Goal: Transaction & Acquisition: Obtain resource

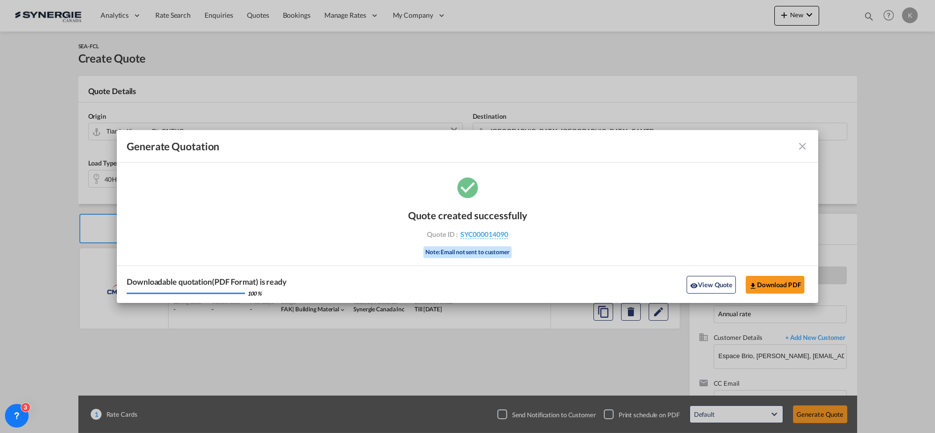
select select "Quotes"
click at [802, 147] on md-icon "icon-close fg-AAA8AD cursor m-0" at bounding box center [803, 147] width 12 height 12
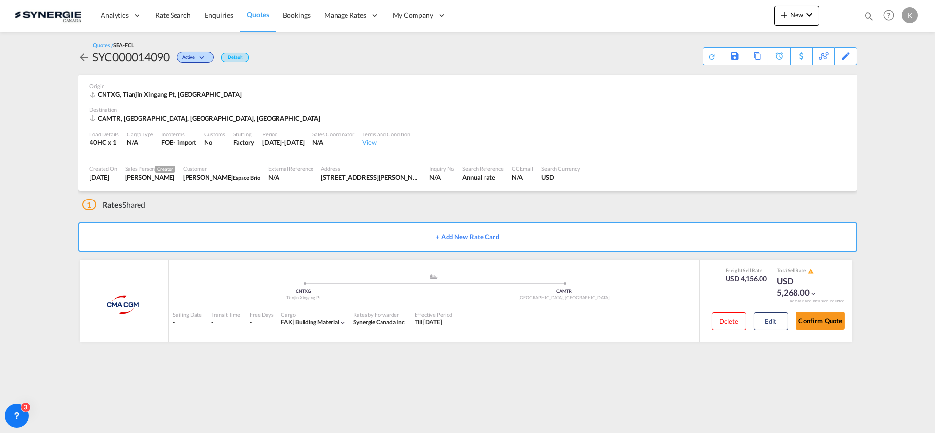
click at [253, 12] on span "Quotes" at bounding box center [258, 14] width 22 height 8
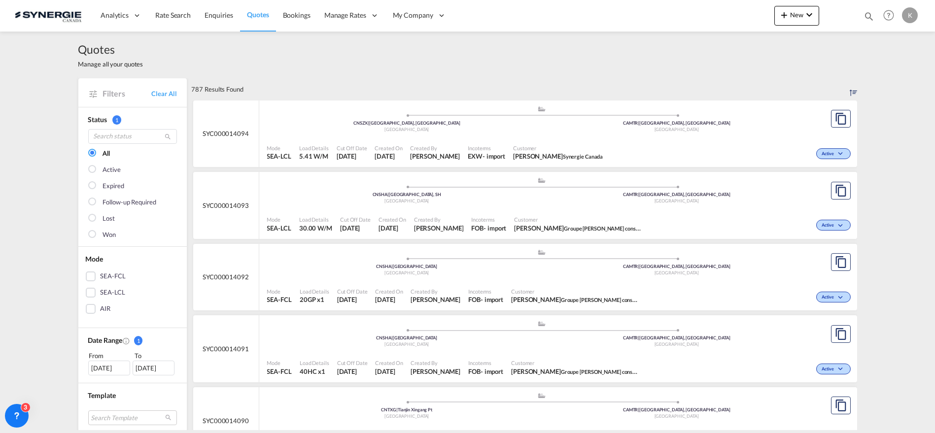
click at [865, 15] on md-icon "icon-magnify" at bounding box center [869, 16] width 11 height 11
click at [762, 19] on input "14024" at bounding box center [795, 15] width 123 height 17
type input "14024"
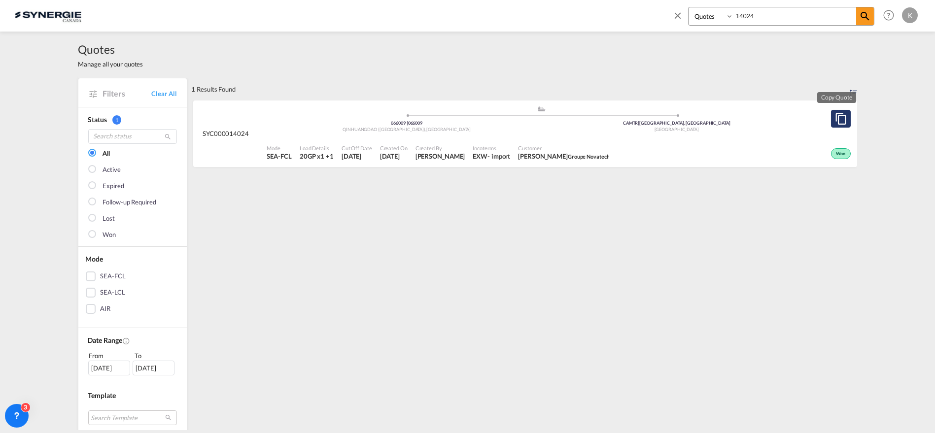
click at [837, 126] on button "Copy Quote" at bounding box center [841, 119] width 20 height 18
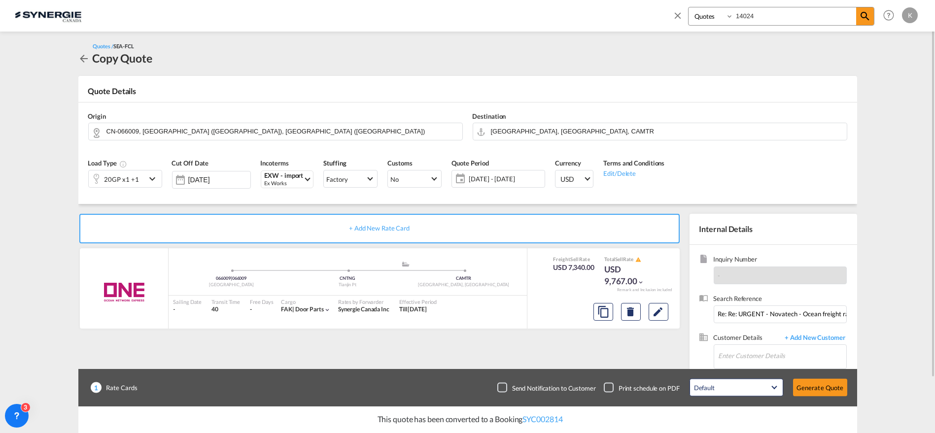
click at [155, 179] on md-icon "icon-chevron-down" at bounding box center [153, 179] width 15 height 12
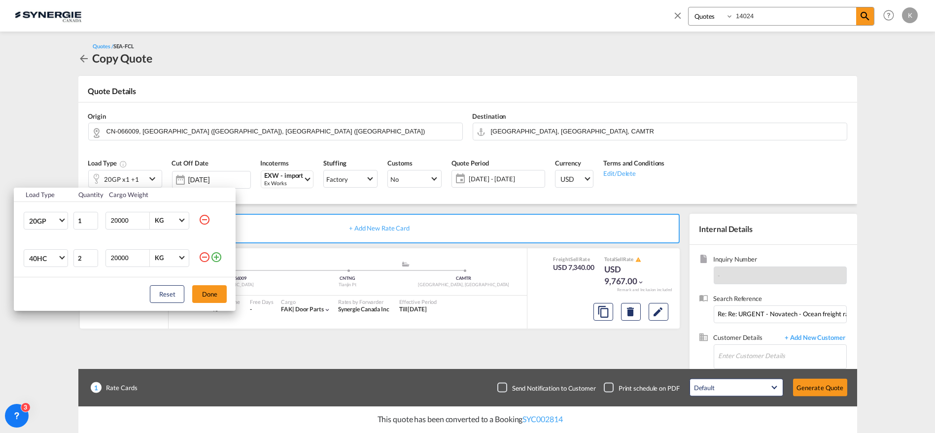
click at [202, 257] on md-icon "icon-minus-circle-outline" at bounding box center [205, 257] width 12 height 12
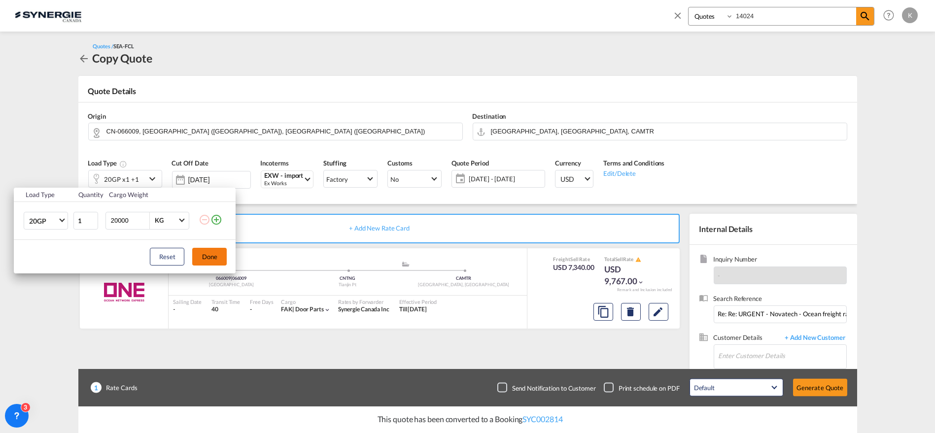
click at [211, 257] on button "Done" at bounding box center [209, 257] width 35 height 18
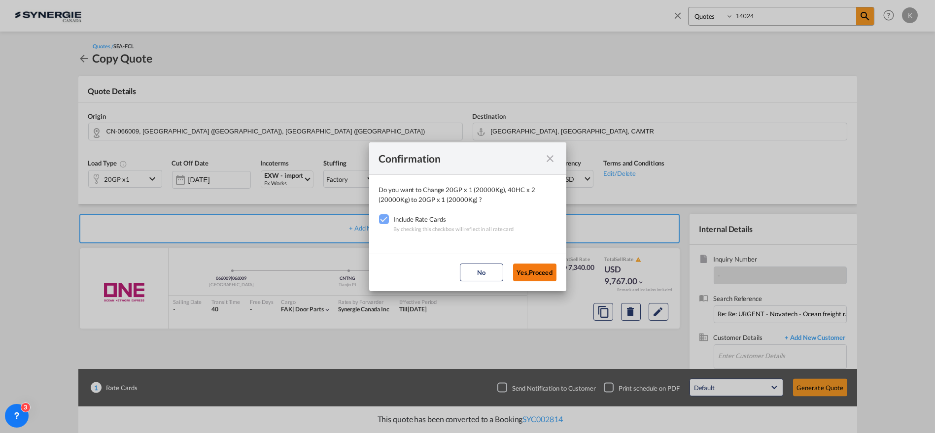
click at [536, 270] on button "Yes,Proceed" at bounding box center [534, 273] width 43 height 18
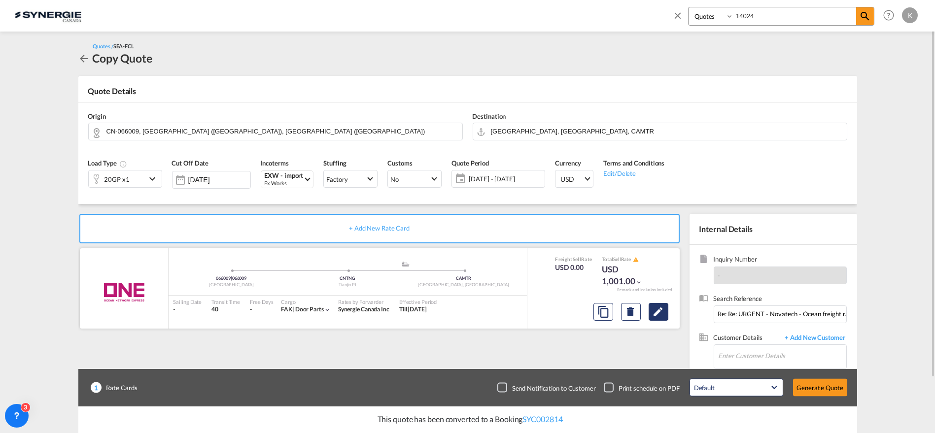
click at [653, 312] on md-icon "Edit" at bounding box center [659, 312] width 12 height 12
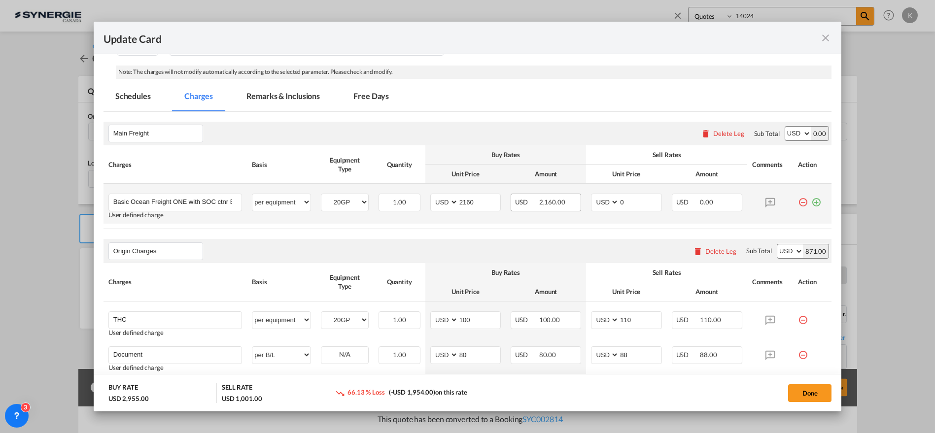
scroll to position [236, 0]
drag, startPoint x: 634, startPoint y: 201, endPoint x: 608, endPoint y: 201, distance: 26.1
click at [608, 201] on md-input-container "AED AFN ALL AMD ANG AOA ARS AUD AWG AZN BAM BBD BDT BGN BHD BIF BMD BND [PERSON…" at bounding box center [626, 203] width 71 height 18
type input "2410"
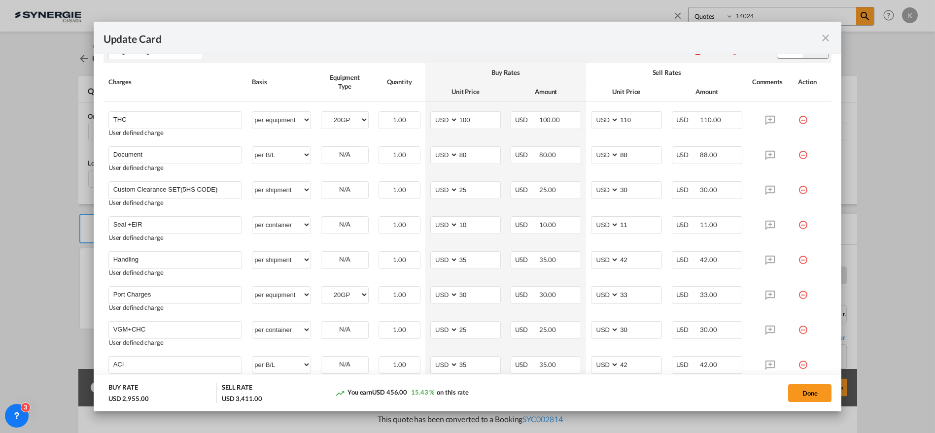
scroll to position [472, 0]
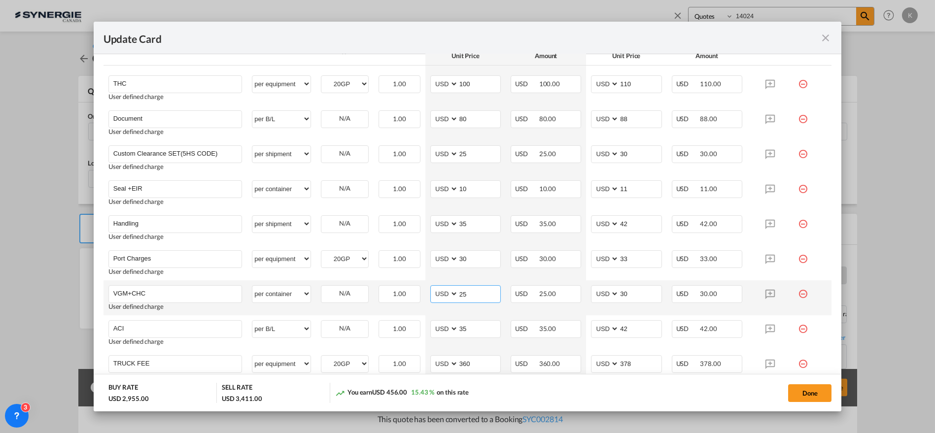
drag, startPoint x: 464, startPoint y: 295, endPoint x: 443, endPoint y: 294, distance: 21.2
click at [443, 294] on md-input-container "AED AFN ALL AMD ANG AOA ARS AUD AWG AZN BAM BBD BDT BGN BHD BIF BMD BND [PERSON…" at bounding box center [465, 294] width 71 height 18
type input "15"
drag, startPoint x: 623, startPoint y: 293, endPoint x: 592, endPoint y: 293, distance: 30.6
click at [592, 293] on md-input-container "AED AFN ALL AMD ANG AOA ARS AUD AWG AZN BAM BBD BDT BGN BHD BIF BMD BND [PERSON…" at bounding box center [626, 294] width 71 height 18
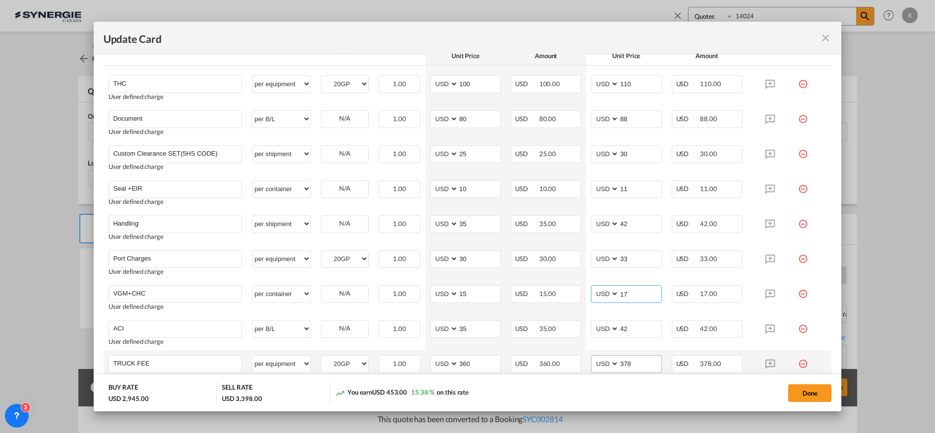
type input "17"
drag, startPoint x: 637, startPoint y: 361, endPoint x: 582, endPoint y: 362, distance: 54.8
click at [586, 362] on td "AED AFN ALL AMD ANG AOA ARS AUD AWG AZN BAM BBD BDT BGN BHD BIF BMD BND [PERSON…" at bounding box center [626, 368] width 80 height 35
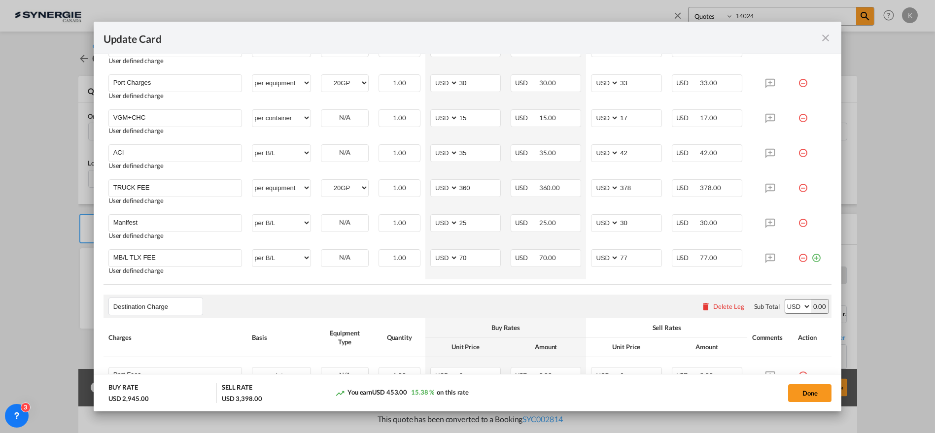
click at [843, 240] on div "Update Card Pickup Door 066009 Pickup Service Type Pickup Haulage Select Pickup…" at bounding box center [467, 216] width 935 height 433
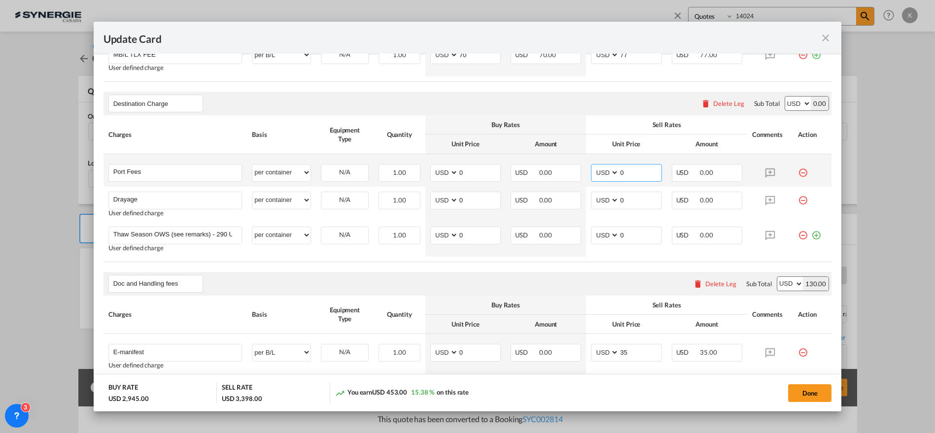
drag, startPoint x: 625, startPoint y: 168, endPoint x: 617, endPoint y: 168, distance: 7.9
click at [619, 168] on input "0" at bounding box center [640, 172] width 42 height 15
type input "65"
click at [432, 197] on select "AED AFN ALL AMD ANG AOA ARS AUD AWG AZN BAM BBD BDT BGN BHD BIF BMD BND [PERSON…" at bounding box center [445, 200] width 26 height 13
select select "string:CAD"
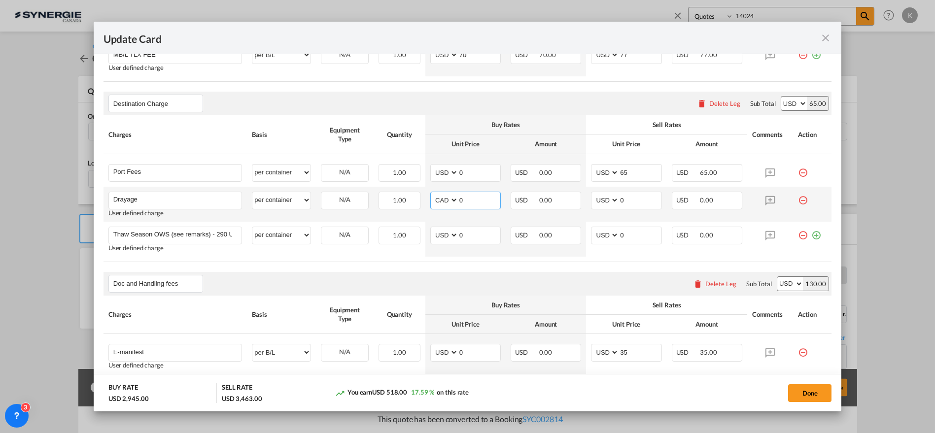
click at [432, 194] on select "AED AFN ALL AMD ANG AOA ARS AUD AWG AZN BAM BBD BDT BGN BHD BIF BMD BND [PERSON…" at bounding box center [445, 200] width 26 height 13
type input "500"
type input "385"
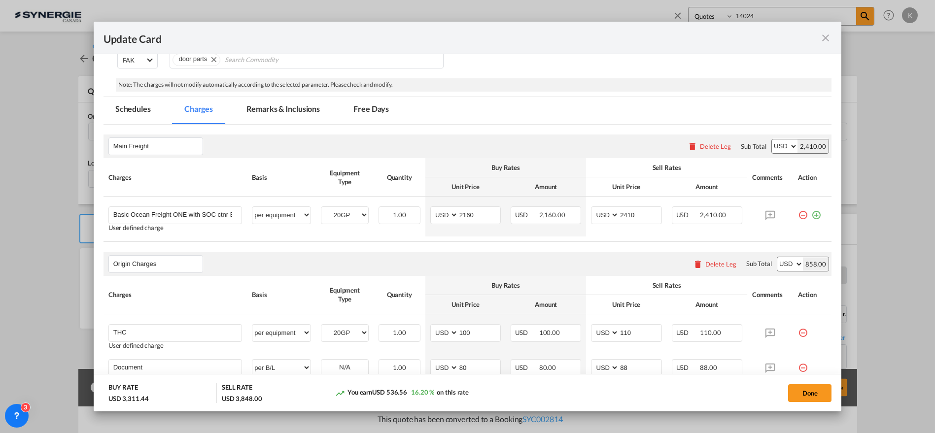
scroll to position [165, 0]
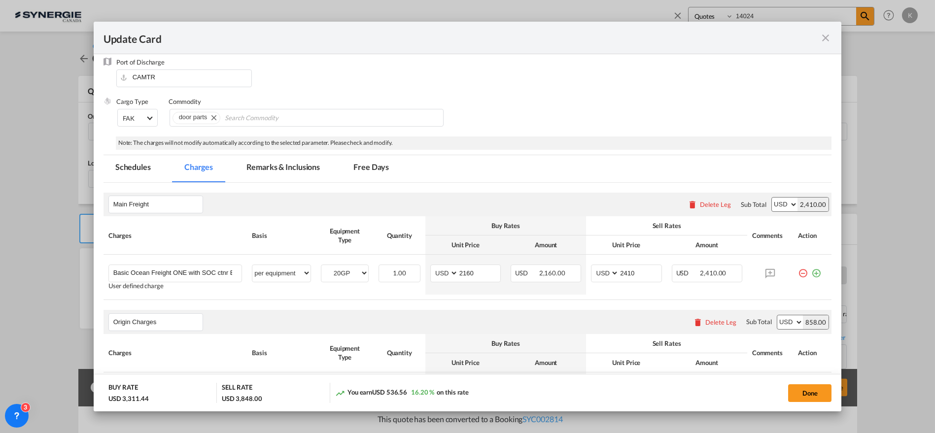
click at [278, 165] on md-tab-item "Remarks & Inclusions" at bounding box center [283, 168] width 97 height 27
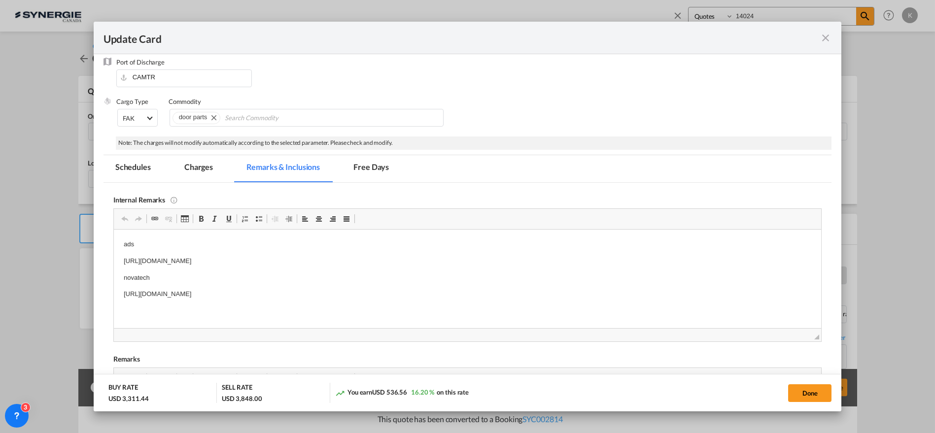
scroll to position [0, 0]
drag, startPoint x: 803, startPoint y: 392, endPoint x: 809, endPoint y: 391, distance: 6.2
click at [803, 392] on button "Done" at bounding box center [809, 394] width 43 height 18
type input "[DATE]"
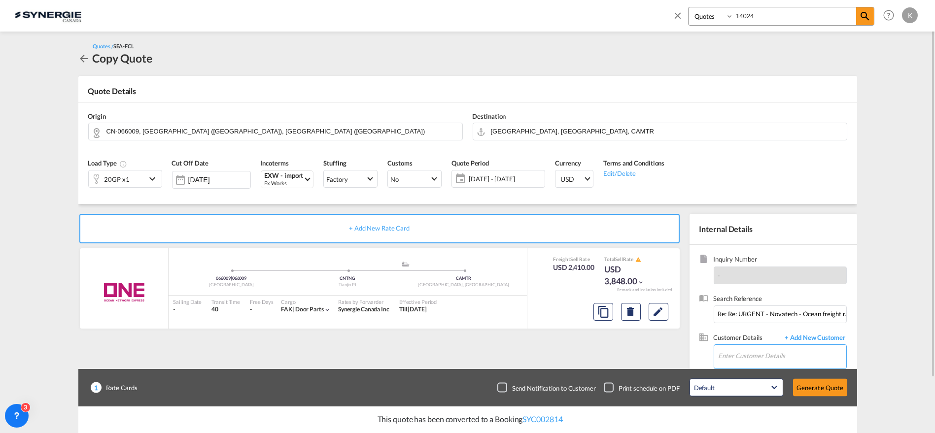
click at [737, 357] on input "Enter Customer Details" at bounding box center [783, 356] width 128 height 22
click at [749, 351] on input "Enter Customer Details" at bounding box center [783, 356] width 128 height 22
paste input "[PERSON_NAME][EMAIL_ADDRESS][PERSON_NAME][DOMAIN_NAME]"
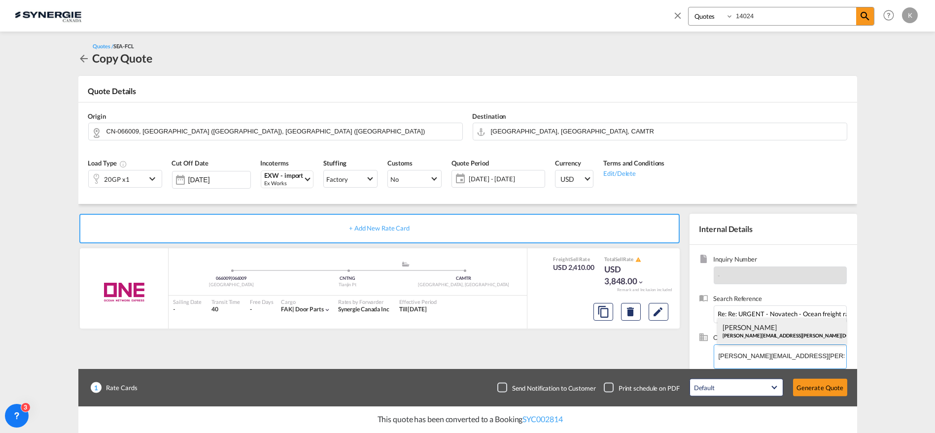
click at [761, 338] on div "[PERSON_NAME] [PERSON_NAME][EMAIL_ADDRESS][PERSON_NAME][DOMAIN_NAME] | Novatech…" at bounding box center [782, 331] width 129 height 27
type input "Novatech Entry Doors LLC, [PERSON_NAME], [PERSON_NAME][EMAIL_ADDRESS][PERSON_NA…"
click at [815, 389] on button "Generate Quote" at bounding box center [820, 388] width 54 height 18
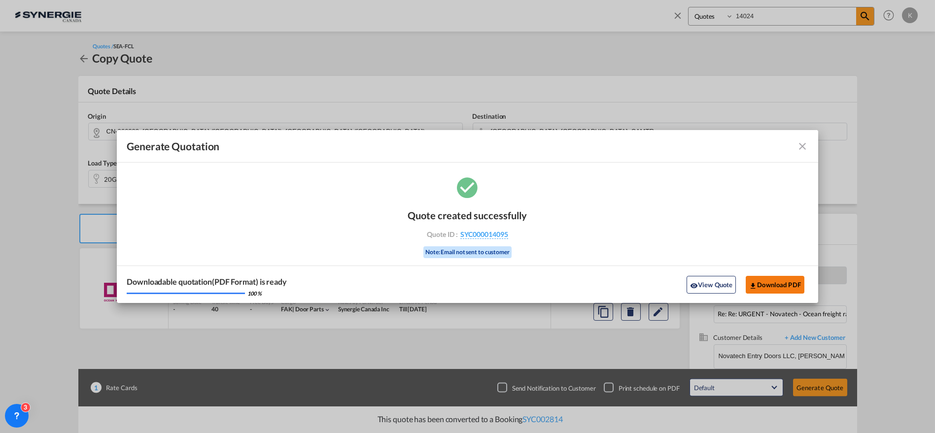
click at [785, 287] on button "Download PDF" at bounding box center [775, 285] width 59 height 18
